Goal: Information Seeking & Learning: Learn about a topic

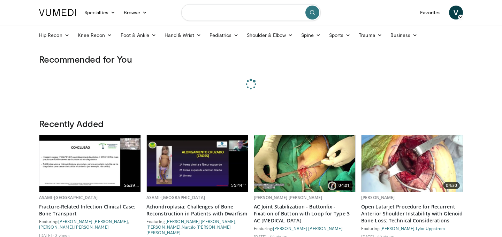
click at [207, 11] on input "Search topics, interventions" at bounding box center [250, 12] width 139 height 17
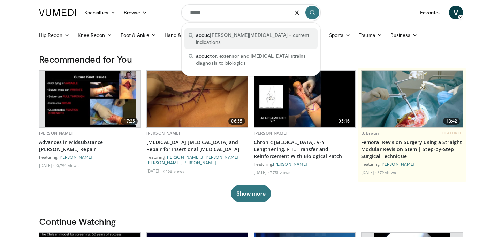
click at [211, 32] on span "adduc tor tenotomy - current indications" at bounding box center [254, 39] width 117 height 14
type input "**********"
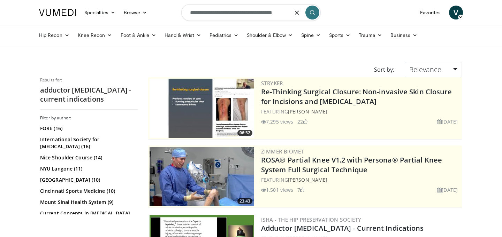
drag, startPoint x: 240, startPoint y: 15, endPoint x: 299, endPoint y: 18, distance: 58.9
click at [299, 18] on form "**********" at bounding box center [250, 12] width 139 height 25
type input "**********"
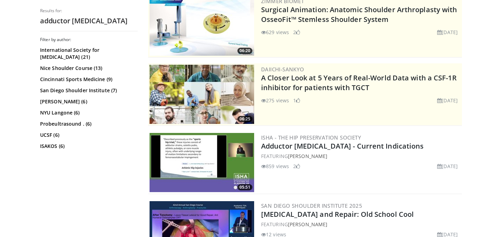
scroll to position [89, 0]
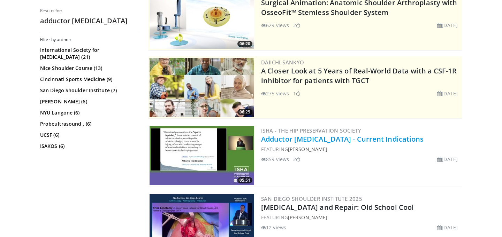
click at [281, 140] on link "Adductor [MEDICAL_DATA] - Current Indications" at bounding box center [342, 138] width 163 height 9
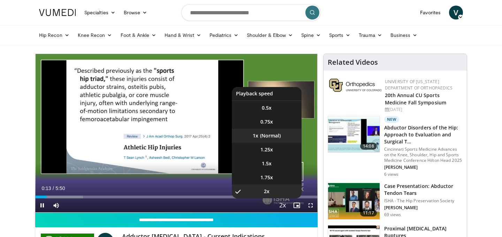
click at [273, 137] on li "1x" at bounding box center [267, 136] width 70 height 14
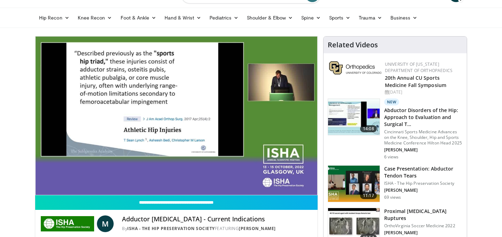
scroll to position [20, 0]
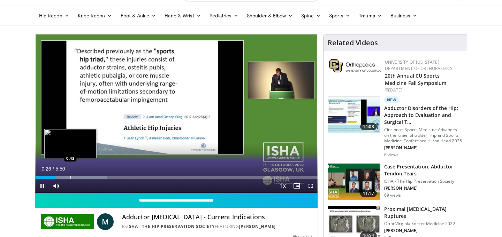
click at [70, 177] on div "Progress Bar" at bounding box center [70, 177] width 1 height 3
click at [85, 178] on div "Progress Bar" at bounding box center [85, 177] width 1 height 3
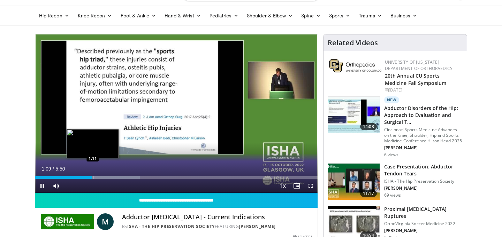
click at [93, 177] on div "Progress Bar" at bounding box center [93, 177] width 1 height 3
click at [98, 177] on div "Progress Bar" at bounding box center [98, 177] width 1 height 3
click at [103, 177] on div "Progress Bar" at bounding box center [103, 177] width 1 height 3
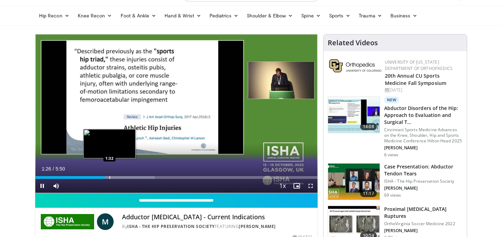
click at [109, 177] on div "Progress Bar" at bounding box center [109, 177] width 1 height 3
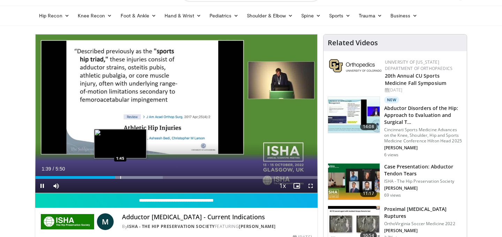
click at [120, 179] on div "Progress Bar" at bounding box center [120, 177] width 1 height 3
click at [129, 178] on div "Progress Bar" at bounding box center [129, 177] width 1 height 3
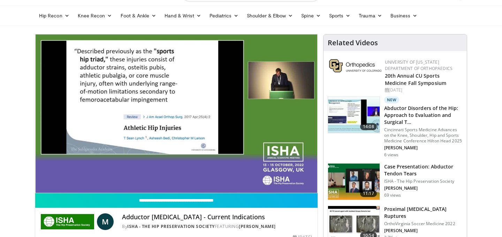
click at [138, 178] on div "10 seconds Tap to unmute" at bounding box center [176, 113] width 282 height 158
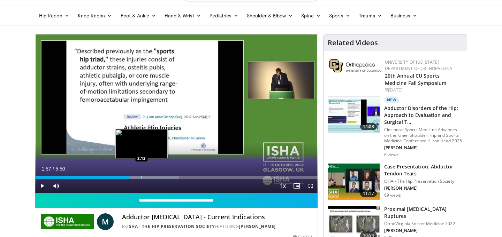
click at [141, 178] on div "Progress Bar" at bounding box center [141, 177] width 1 height 3
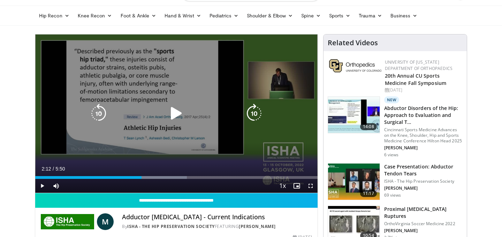
click at [198, 120] on div "Video Player" at bounding box center [176, 114] width 169 height 14
click at [170, 117] on icon "Video Player" at bounding box center [176, 114] width 20 height 20
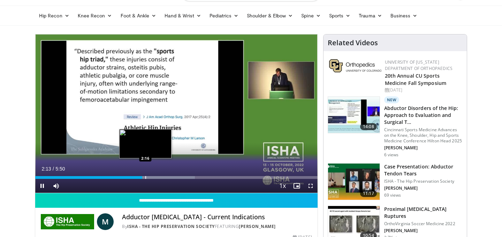
click at [145, 177] on div "Progress Bar" at bounding box center [145, 177] width 1 height 3
click at [152, 178] on div "Progress Bar" at bounding box center [152, 177] width 1 height 3
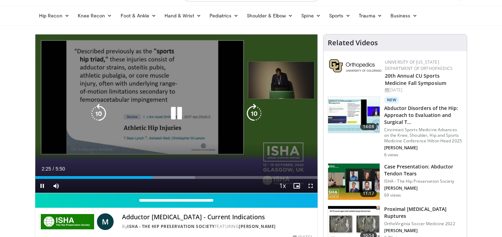
click at [0, 0] on div "Progress Bar" at bounding box center [0, 0] width 0 height 0
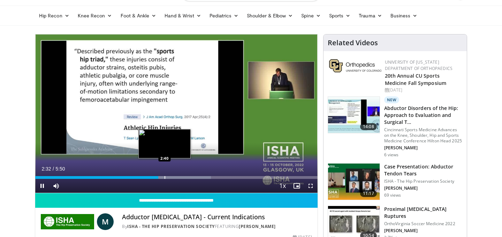
click at [164, 178] on div "Progress Bar" at bounding box center [164, 177] width 1 height 3
click at [169, 178] on div "Progress Bar" at bounding box center [169, 177] width 1 height 3
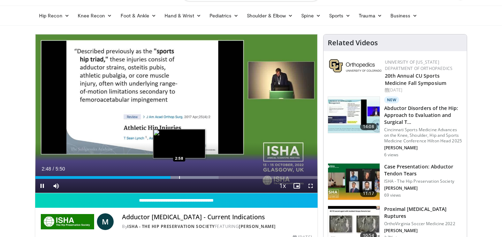
click at [179, 178] on div "Progress Bar" at bounding box center [179, 177] width 1 height 3
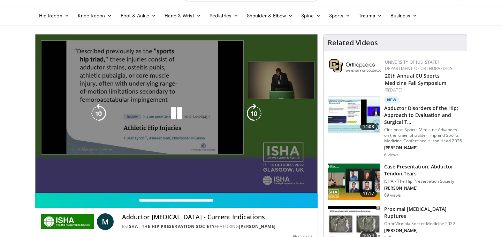
click at [187, 178] on div "10 seconds Tap to unmute" at bounding box center [176, 113] width 282 height 158
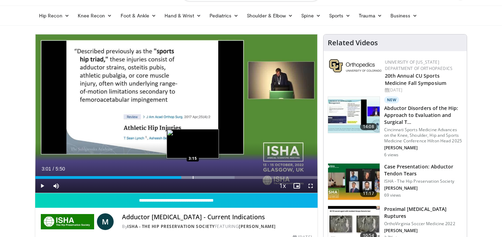
click at [193, 178] on div "Progress Bar" at bounding box center [193, 177] width 1 height 3
click at [196, 177] on div "Progress Bar" at bounding box center [196, 177] width 1 height 3
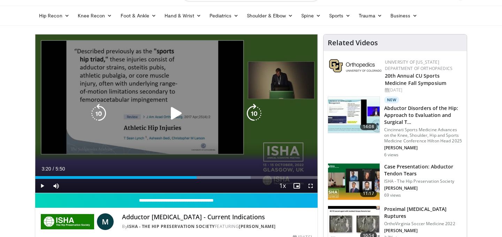
click at [177, 113] on icon "Video Player" at bounding box center [176, 114] width 20 height 20
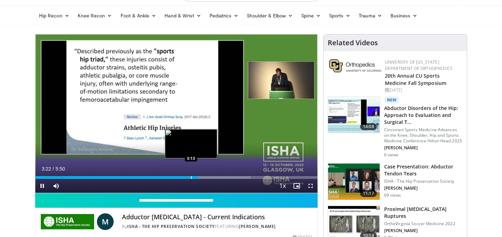
click at [191, 177] on div "Progress Bar" at bounding box center [191, 177] width 1 height 3
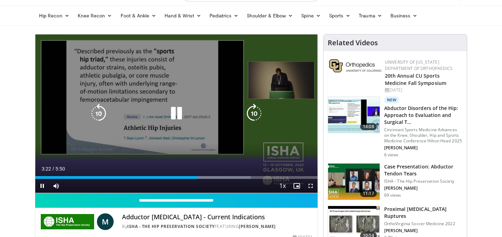
click at [152, 76] on div "10 seconds Tap to unmute" at bounding box center [176, 113] width 282 height 158
click at [175, 112] on icon "Video Player" at bounding box center [176, 114] width 20 height 20
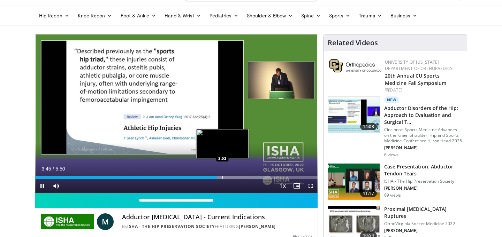
click at [222, 177] on div "Progress Bar" at bounding box center [222, 177] width 1 height 3
click at [228, 178] on div "Progress Bar" at bounding box center [228, 177] width 1 height 3
click at [233, 178] on div "Progress Bar" at bounding box center [233, 177] width 1 height 3
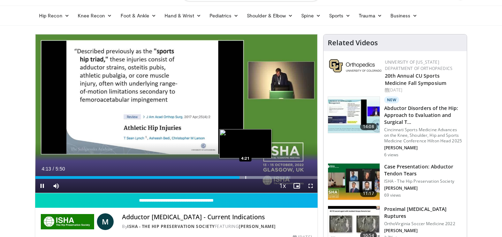
click at [245, 178] on div "Progress Bar" at bounding box center [245, 177] width 1 height 3
click at [250, 178] on div "Progress Bar" at bounding box center [250, 177] width 1 height 3
click at [257, 178] on div "Progress Bar" at bounding box center [257, 177] width 1 height 3
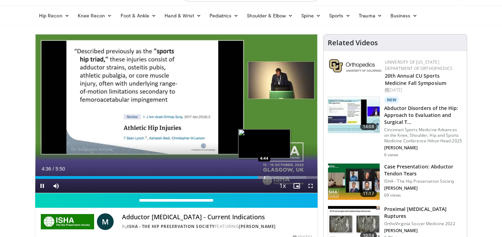
click at [264, 178] on div "Progress Bar" at bounding box center [264, 177] width 1 height 3
click at [271, 178] on div "Progress Bar" at bounding box center [271, 177] width 1 height 3
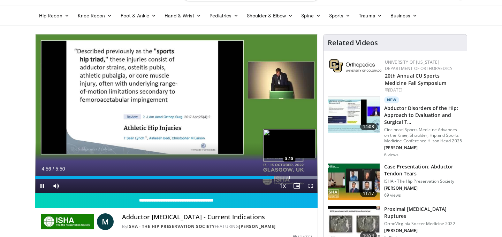
click at [289, 178] on div "Progress Bar" at bounding box center [289, 177] width 1 height 3
click at [302, 176] on div "Progress Bar" at bounding box center [302, 177] width 1 height 3
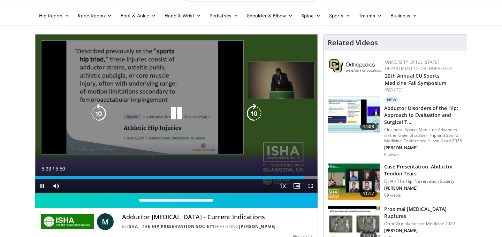
click at [219, 90] on div "10 seconds Tap to unmute" at bounding box center [176, 113] width 282 height 158
